Goal: Obtain resource: Download file/media

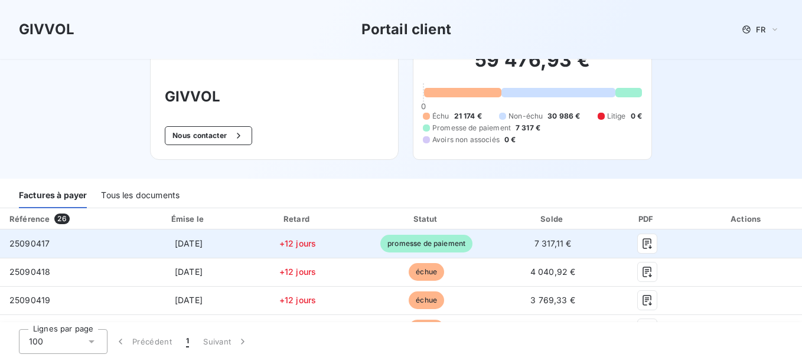
scroll to position [59, 0]
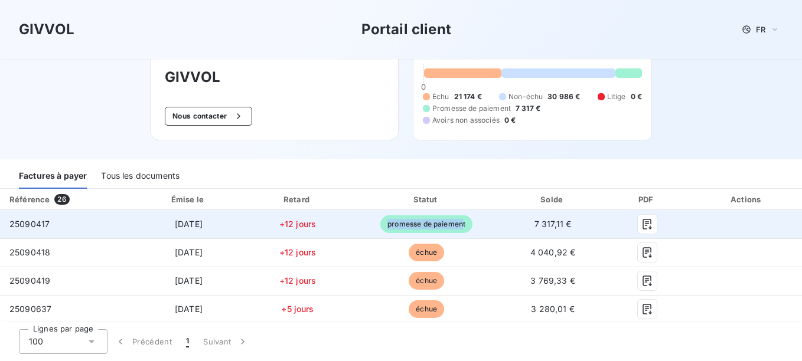
drag, startPoint x: 458, startPoint y: 223, endPoint x: 373, endPoint y: 224, distance: 85.0
click at [373, 224] on td "promesse de paiement" at bounding box center [425, 224] width 153 height 28
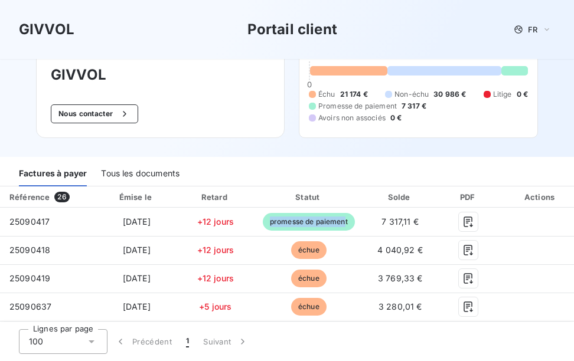
click at [483, 192] on div "PDF" at bounding box center [469, 197] width 60 height 12
click at [494, 158] on div "Factures à payer Tous les documents" at bounding box center [287, 172] width 574 height 30
click at [464, 188] on th "PDF" at bounding box center [468, 197] width 64 height 21
drag, startPoint x: 429, startPoint y: 187, endPoint x: 342, endPoint y: 161, distance: 91.0
click at [342, 161] on div "GIVVOL Portail client FR Bienvenue sur votre portail client GIVVOL . GIVVOL Nou…" at bounding box center [287, 180] width 574 height 361
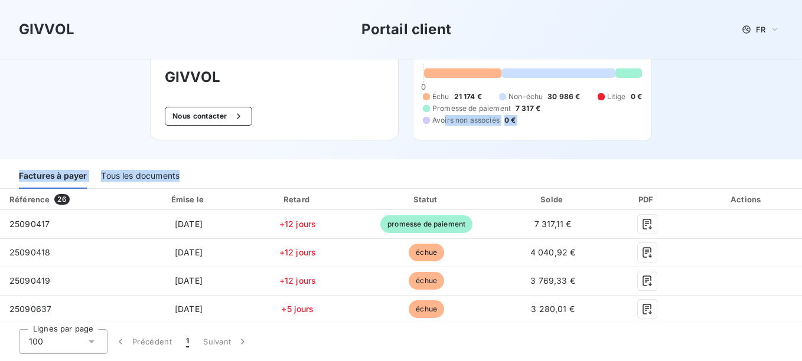
click at [346, 187] on div "Factures à payer Tous les documents" at bounding box center [401, 176] width 802 height 25
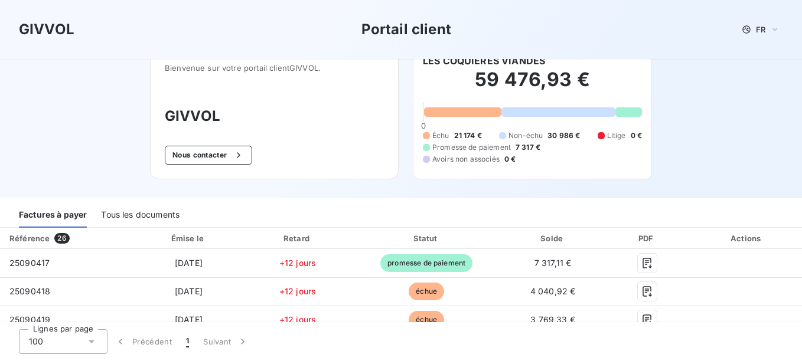
scroll to position [0, 0]
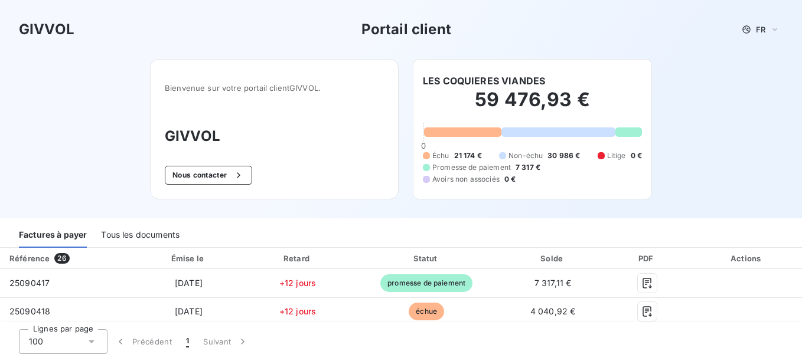
click at [570, 136] on div at bounding box center [557, 131] width 113 height 9
click at [556, 156] on span "30 986 €" at bounding box center [563, 156] width 32 height 11
click at [167, 230] on div "Tous les documents" at bounding box center [140, 235] width 78 height 25
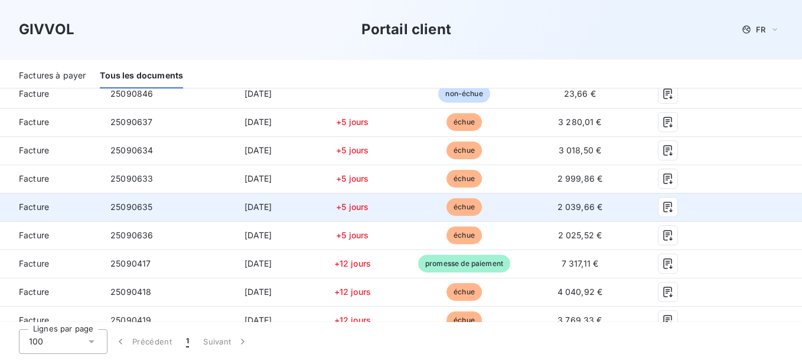
scroll to position [612, 0]
